Goal: Information Seeking & Learning: Find specific fact

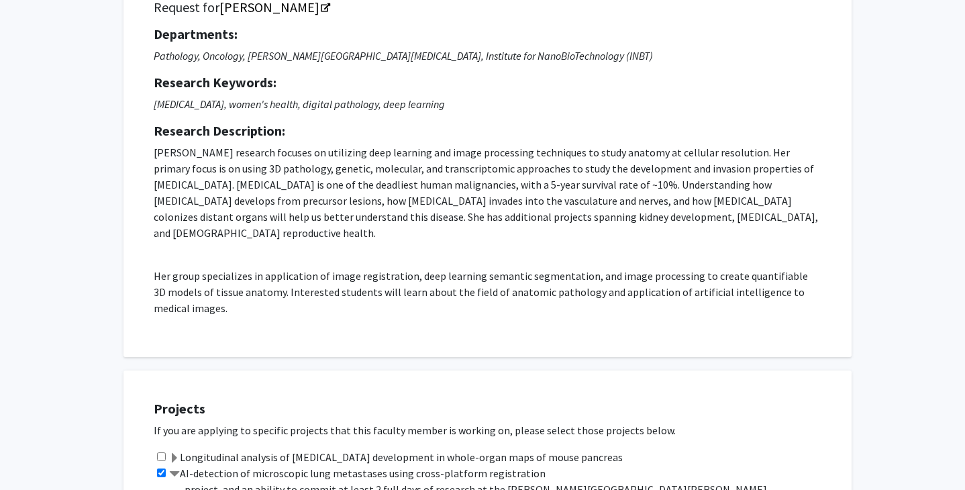
scroll to position [46, 0]
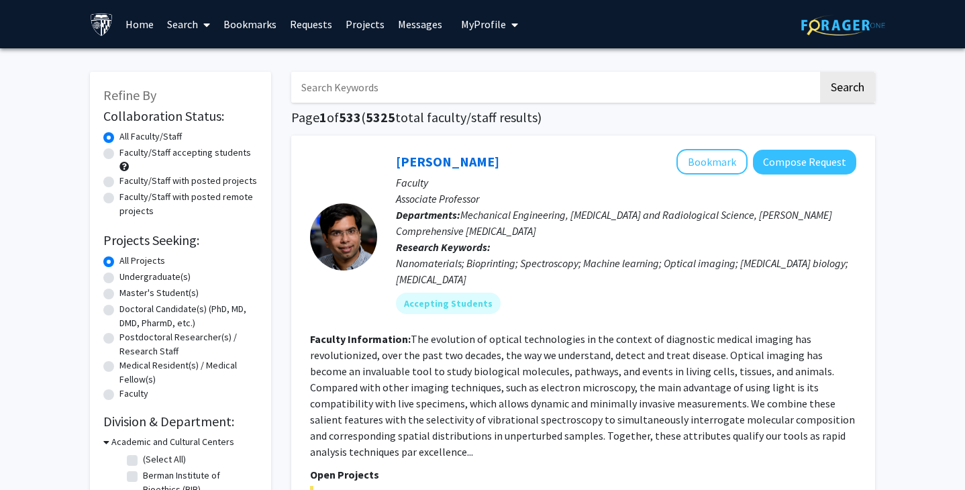
click at [561, 85] on input "Search Keywords" at bounding box center [554, 87] width 527 height 31
click at [820, 72] on button "Search" at bounding box center [847, 87] width 55 height 31
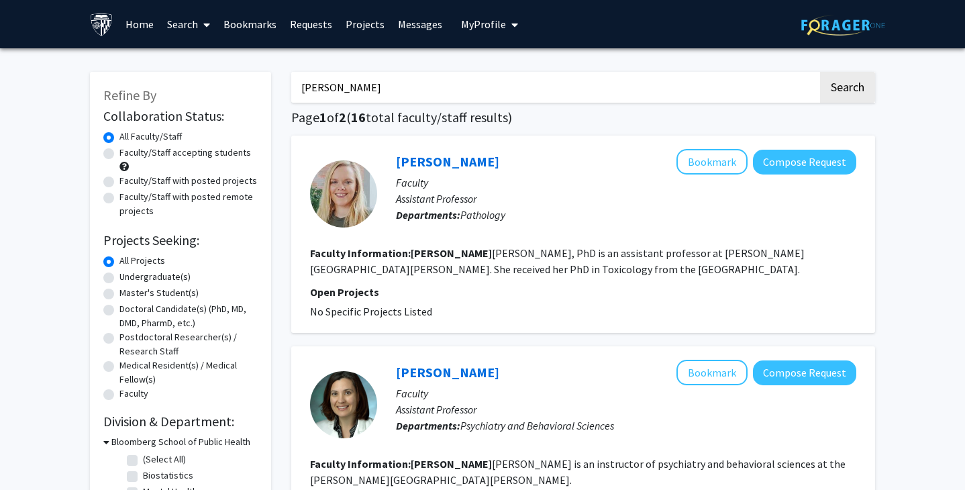
click at [465, 85] on input "[PERSON_NAME]" at bounding box center [554, 87] width 527 height 31
click at [820, 72] on button "Search" at bounding box center [847, 87] width 55 height 31
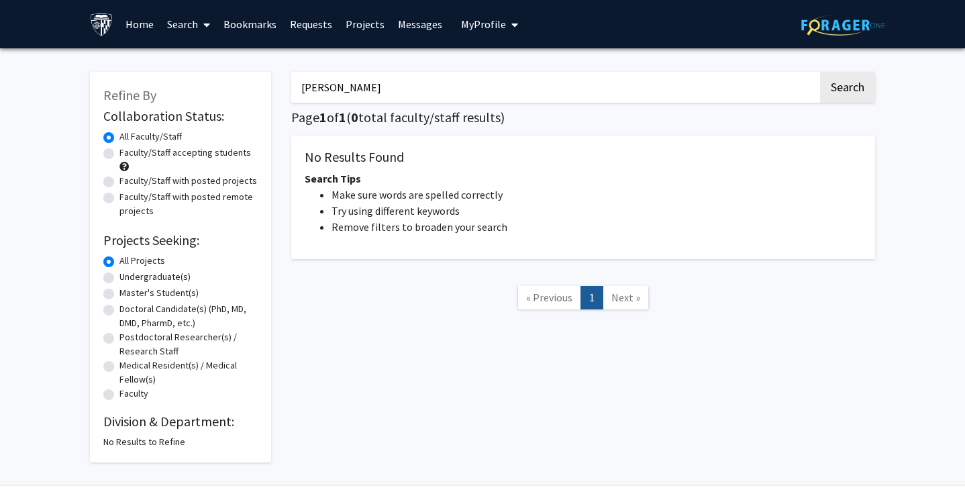
click at [820, 72] on button "Search" at bounding box center [847, 87] width 55 height 31
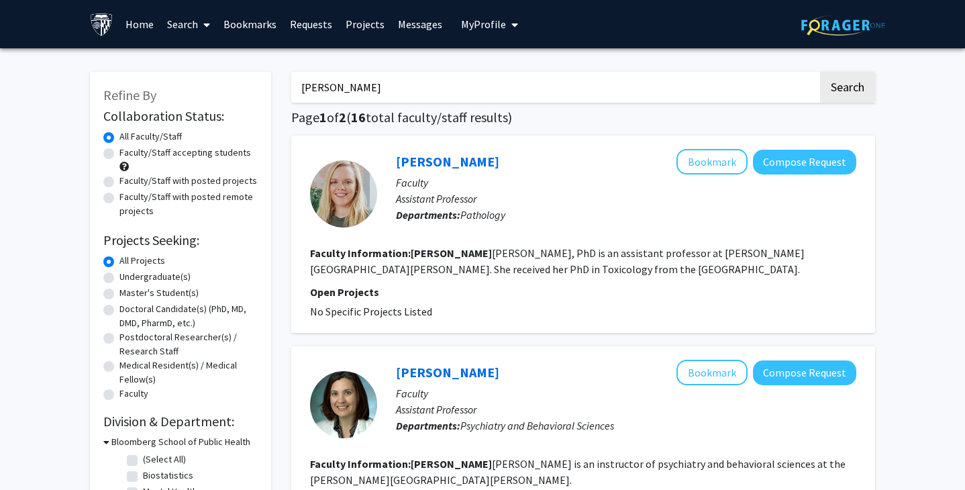
type input "[PERSON_NAME]"
click at [820, 72] on button "Search" at bounding box center [847, 87] width 55 height 31
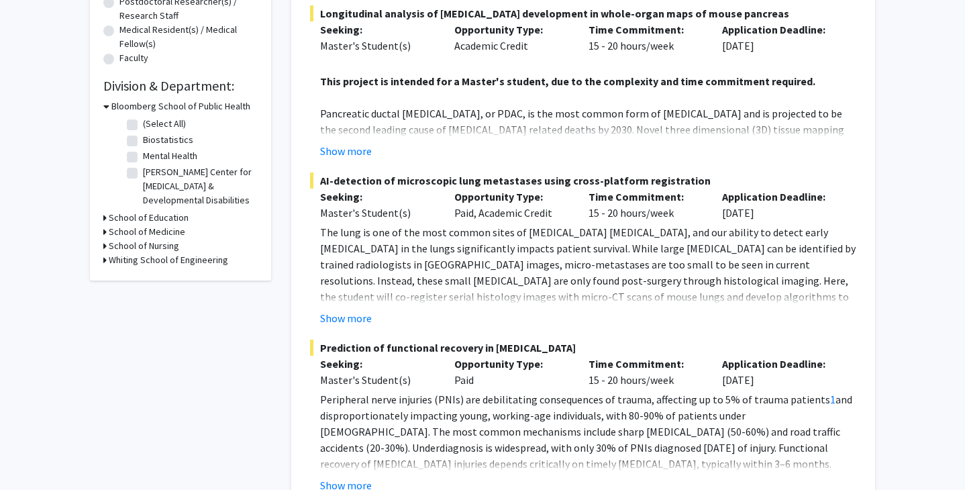
scroll to position [351, 0]
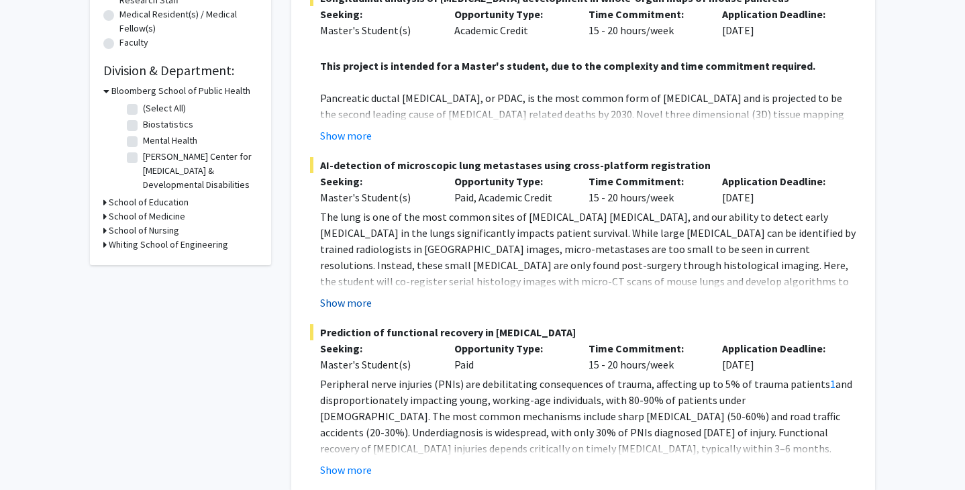
click at [338, 301] on button "Show more" at bounding box center [346, 303] width 52 height 16
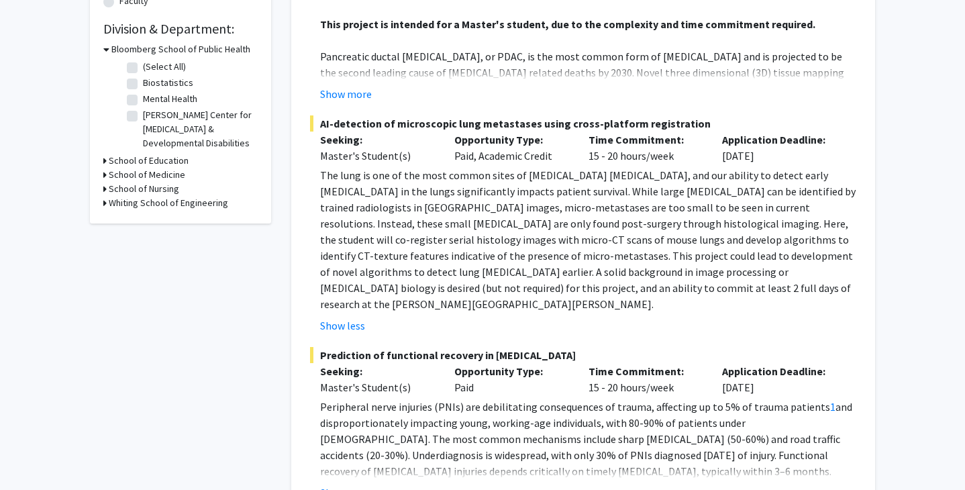
scroll to position [394, 0]
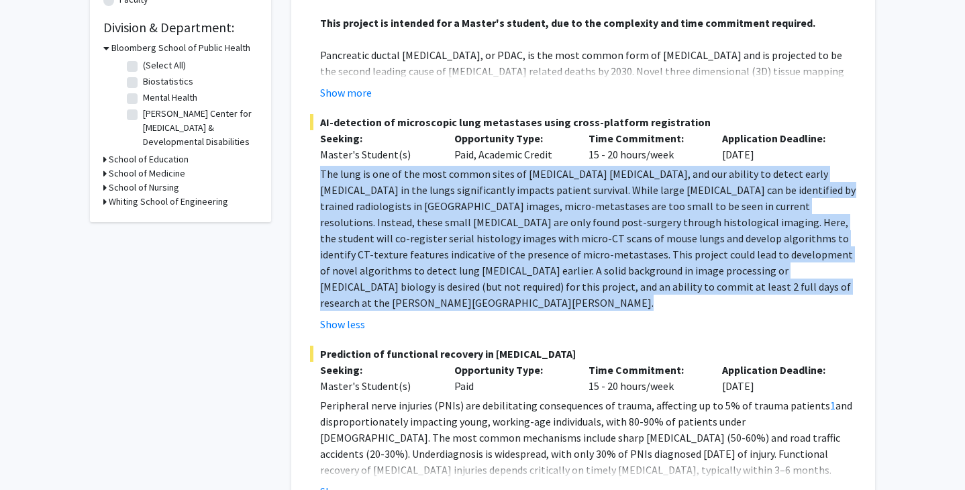
drag, startPoint x: 320, startPoint y: 176, endPoint x: 495, endPoint y: 299, distance: 214.6
click at [495, 299] on fg-read-more "The lung is one of the most common sites of [MEDICAL_DATA] [MEDICAL_DATA], and …" at bounding box center [583, 249] width 547 height 167
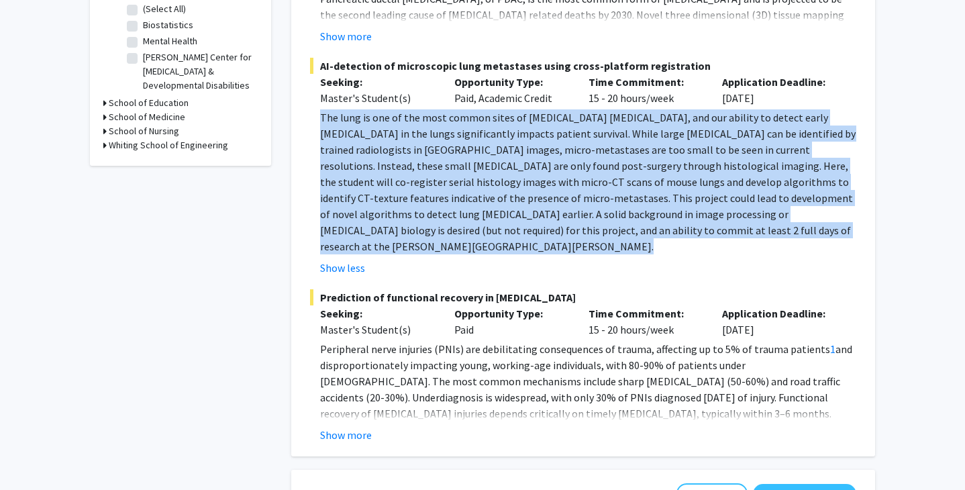
scroll to position [463, 0]
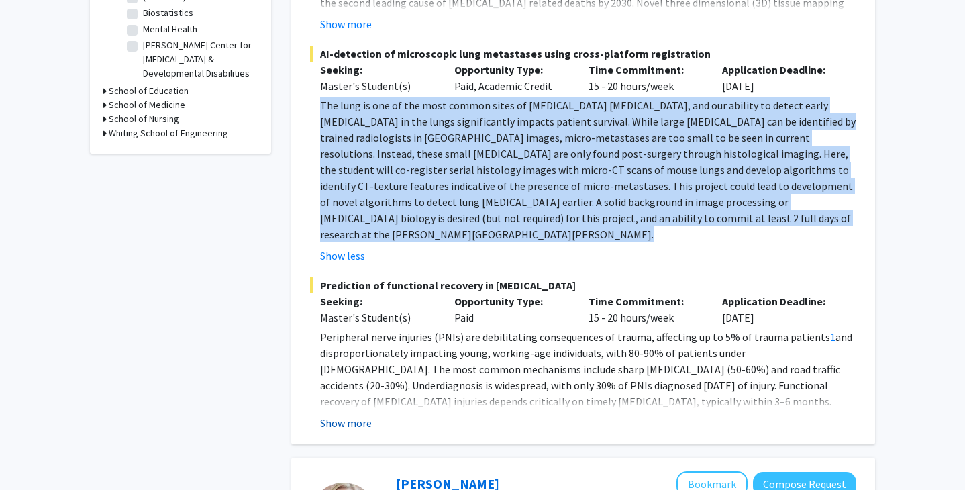
click at [344, 415] on button "Show more" at bounding box center [346, 423] width 52 height 16
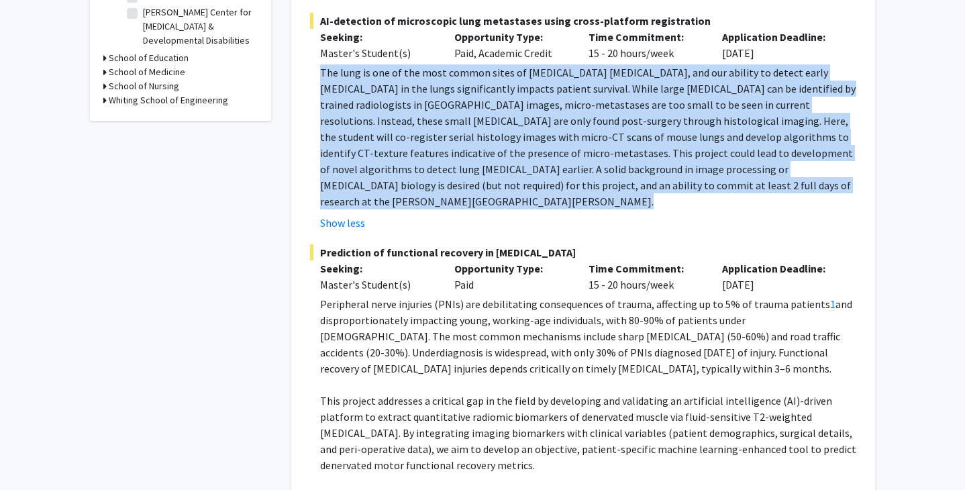
scroll to position [495, 0]
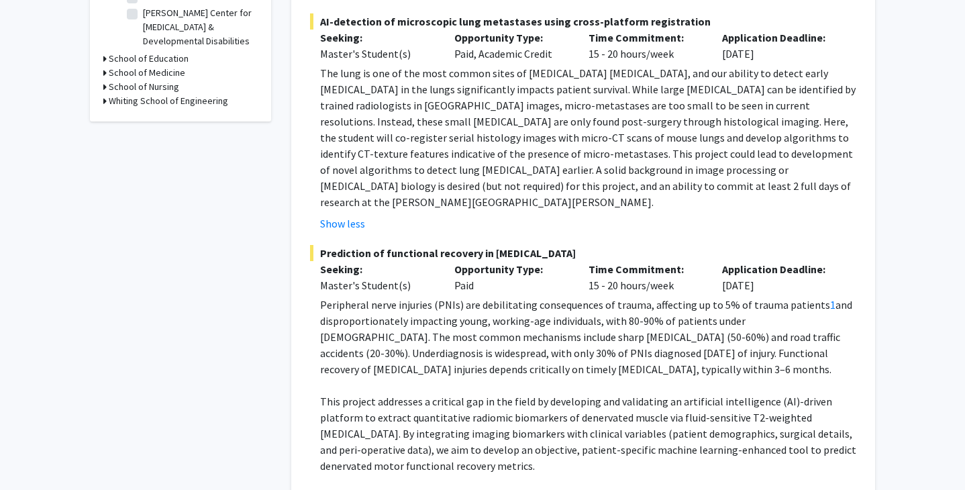
click at [690, 216] on div "Show less" at bounding box center [588, 224] width 536 height 16
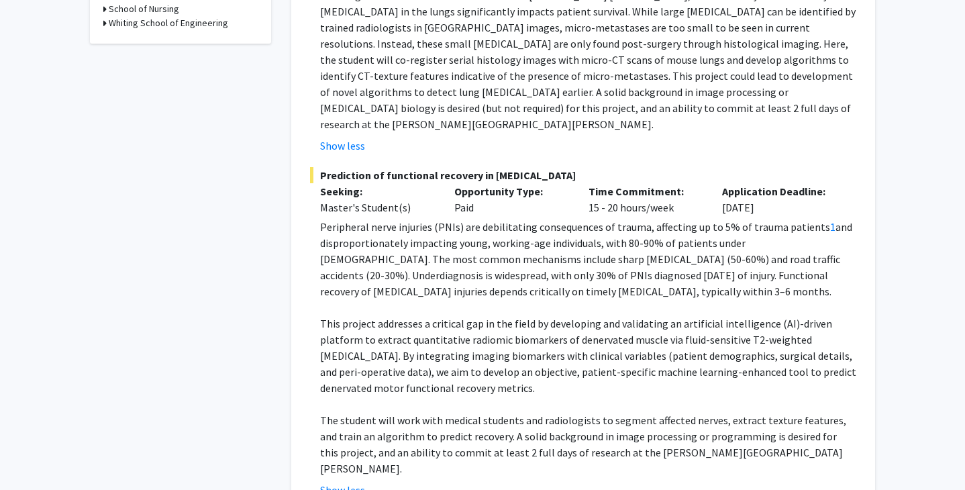
scroll to position [561, 0]
